Goal: Check status

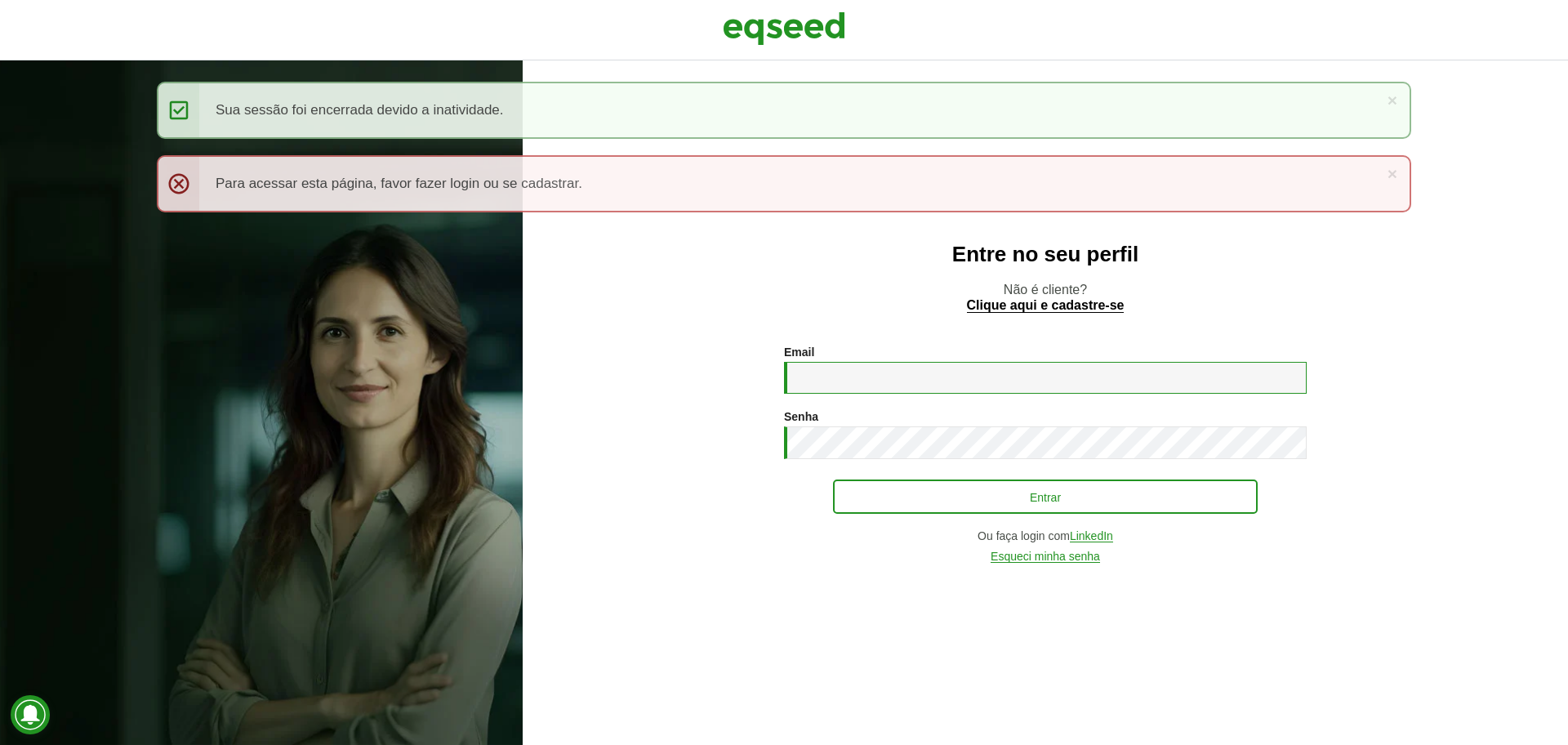
type input "**********"
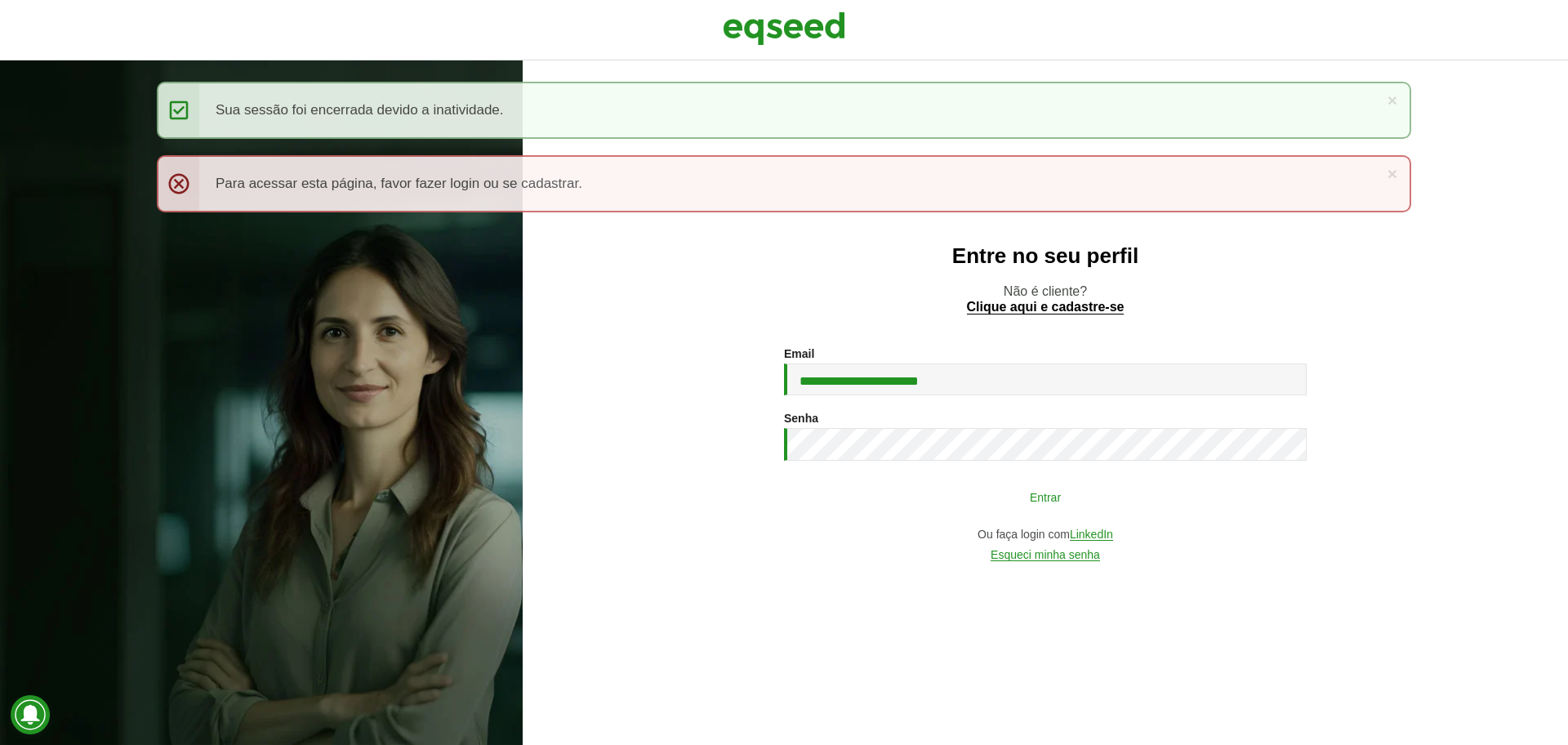
click at [965, 494] on button "Entrar" at bounding box center [1045, 497] width 425 height 31
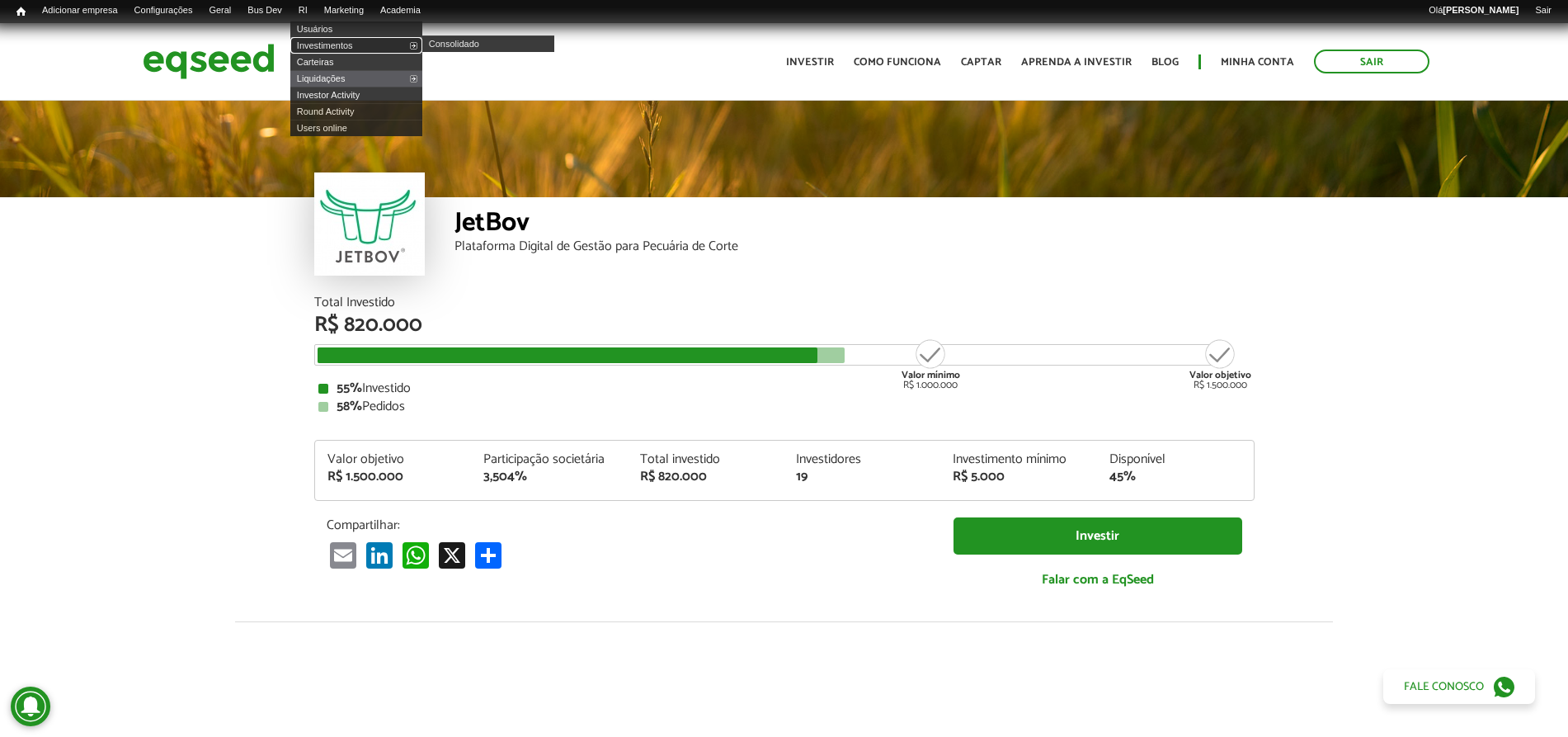
click at [330, 37] on link "Investimentos" at bounding box center [357, 45] width 132 height 17
click at [335, 53] on link "Carteiras" at bounding box center [357, 62] width 132 height 17
click at [338, 39] on link "Investimentos" at bounding box center [357, 45] width 132 height 17
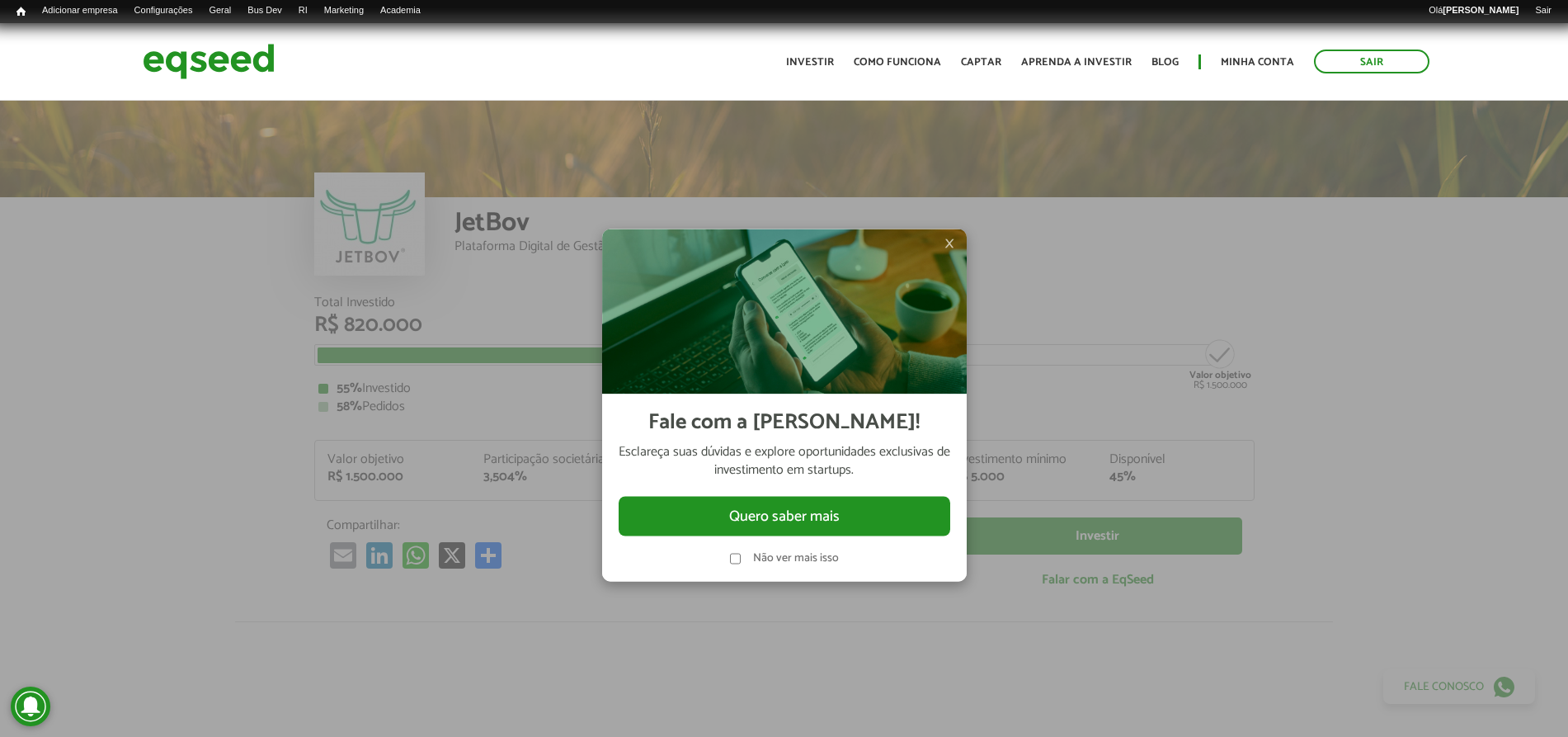
click at [951, 241] on span "×" at bounding box center [950, 243] width 10 height 20
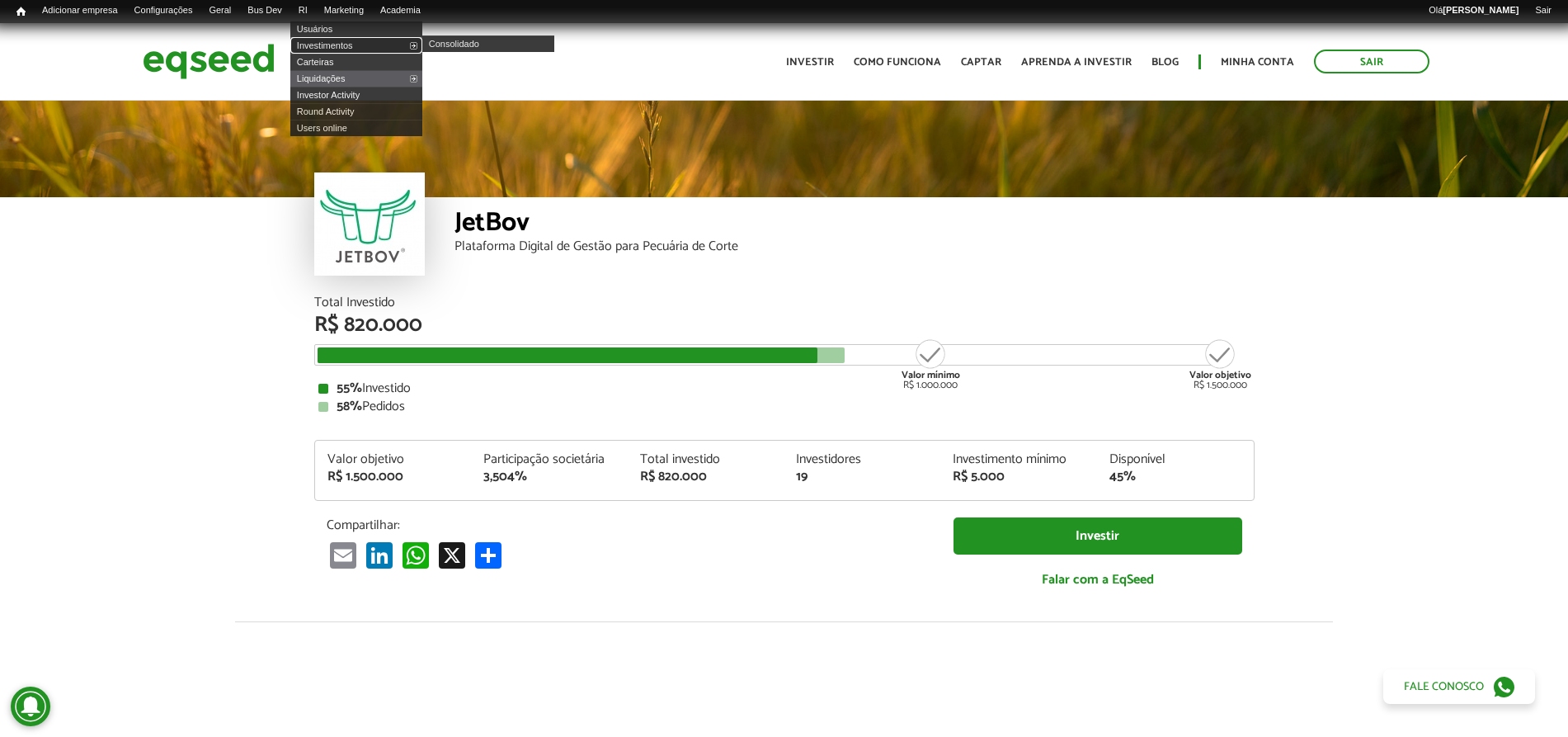
click at [349, 41] on link "Investimentos" at bounding box center [357, 45] width 132 height 17
